Goal: Task Accomplishment & Management: Manage account settings

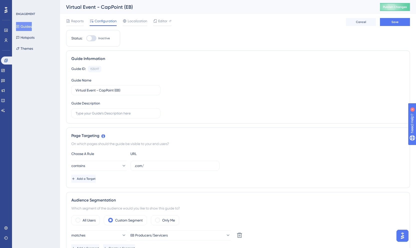
click at [97, 41] on label "Inactive" at bounding box center [98, 38] width 24 height 6
click at [86, 39] on input "Inactive" at bounding box center [86, 38] width 0 height 0
checkbox input "true"
click at [388, 24] on button "Save" at bounding box center [395, 22] width 30 height 8
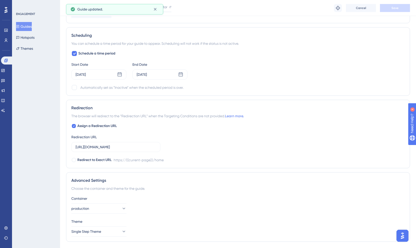
scroll to position [378, 0]
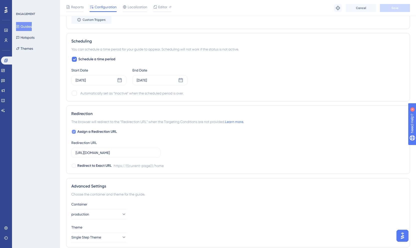
click at [74, 130] on icon at bounding box center [74, 132] width 2 height 4
checkbox input "false"
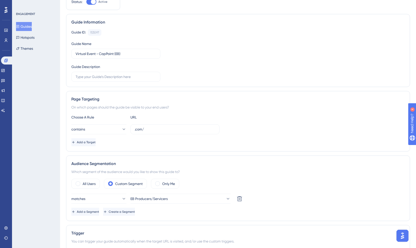
scroll to position [0, 0]
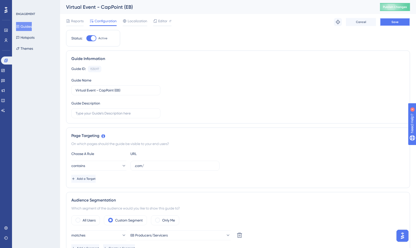
click at [391, 21] on button "Save" at bounding box center [395, 22] width 30 height 8
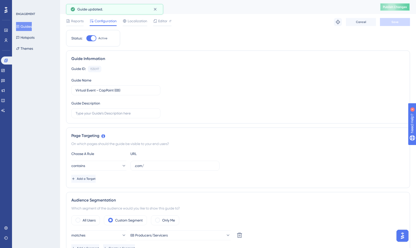
click at [392, 7] on span "Publish Changes" at bounding box center [395, 7] width 24 height 4
click at [149, 168] on input ".com/" at bounding box center [175, 166] width 81 height 6
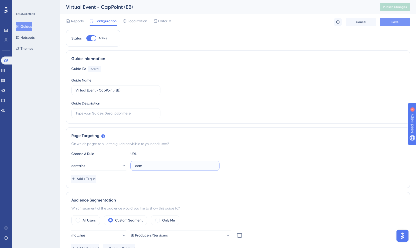
type input ".com"
click at [389, 25] on button "Save" at bounding box center [395, 22] width 30 height 8
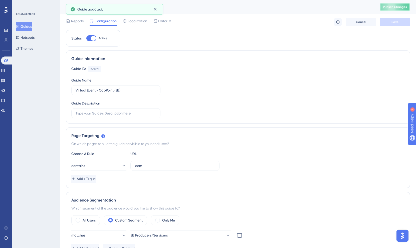
click at [396, 5] on span "Publish Changes" at bounding box center [395, 7] width 24 height 4
